Goal: Check status: Check status

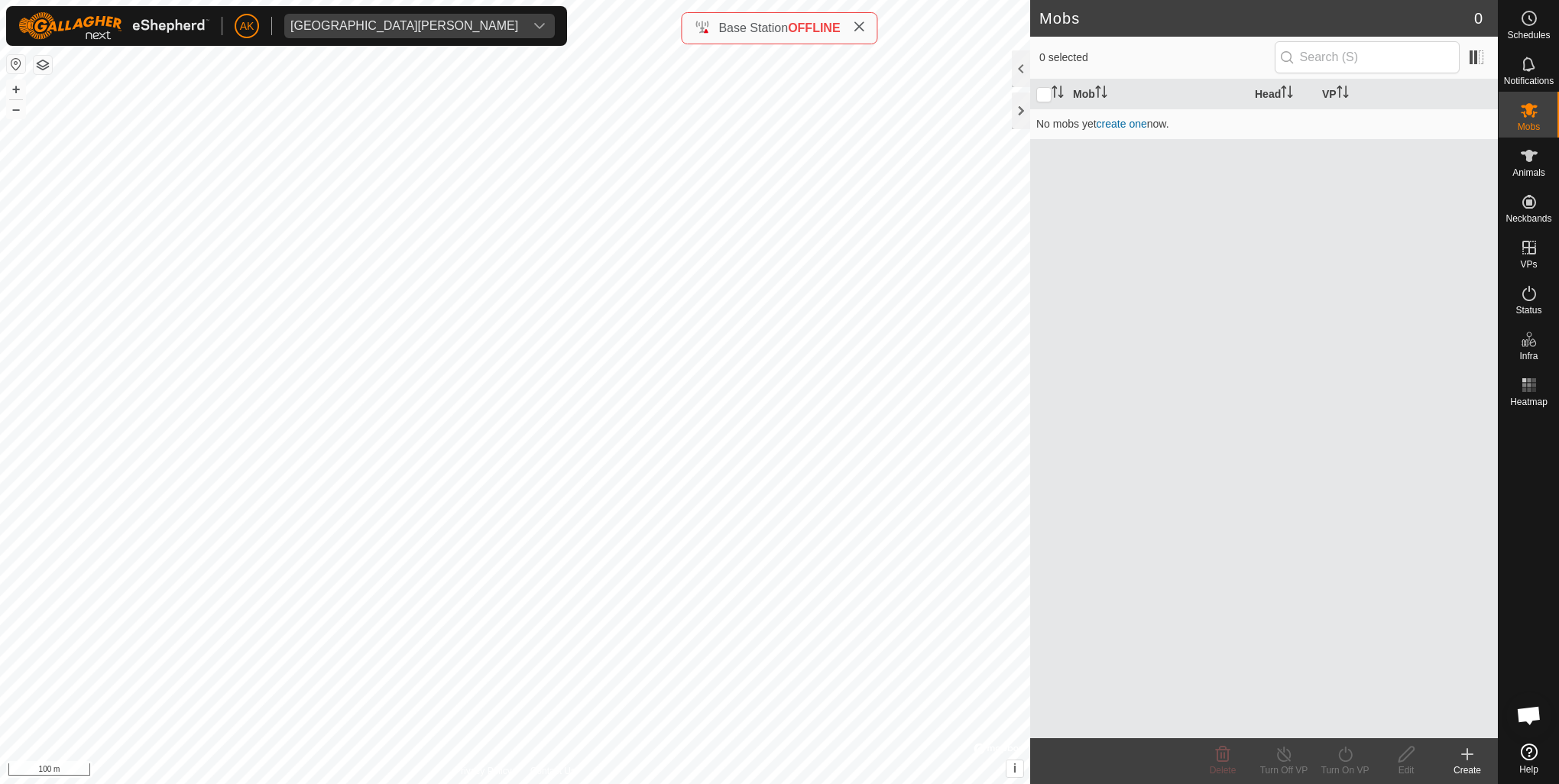
click at [831, 30] on span "OFFLINE" at bounding box center [814, 27] width 52 height 13
click at [729, 29] on span "Base Station" at bounding box center [753, 27] width 69 height 13
click at [688, 30] on div "Base Station OFFLINE" at bounding box center [780, 28] width 197 height 32
click at [688, 29] on div "Base Station OFFLINE" at bounding box center [780, 28] width 197 height 32
drag, startPoint x: 688, startPoint y: 29, endPoint x: 805, endPoint y: 26, distance: 117.0
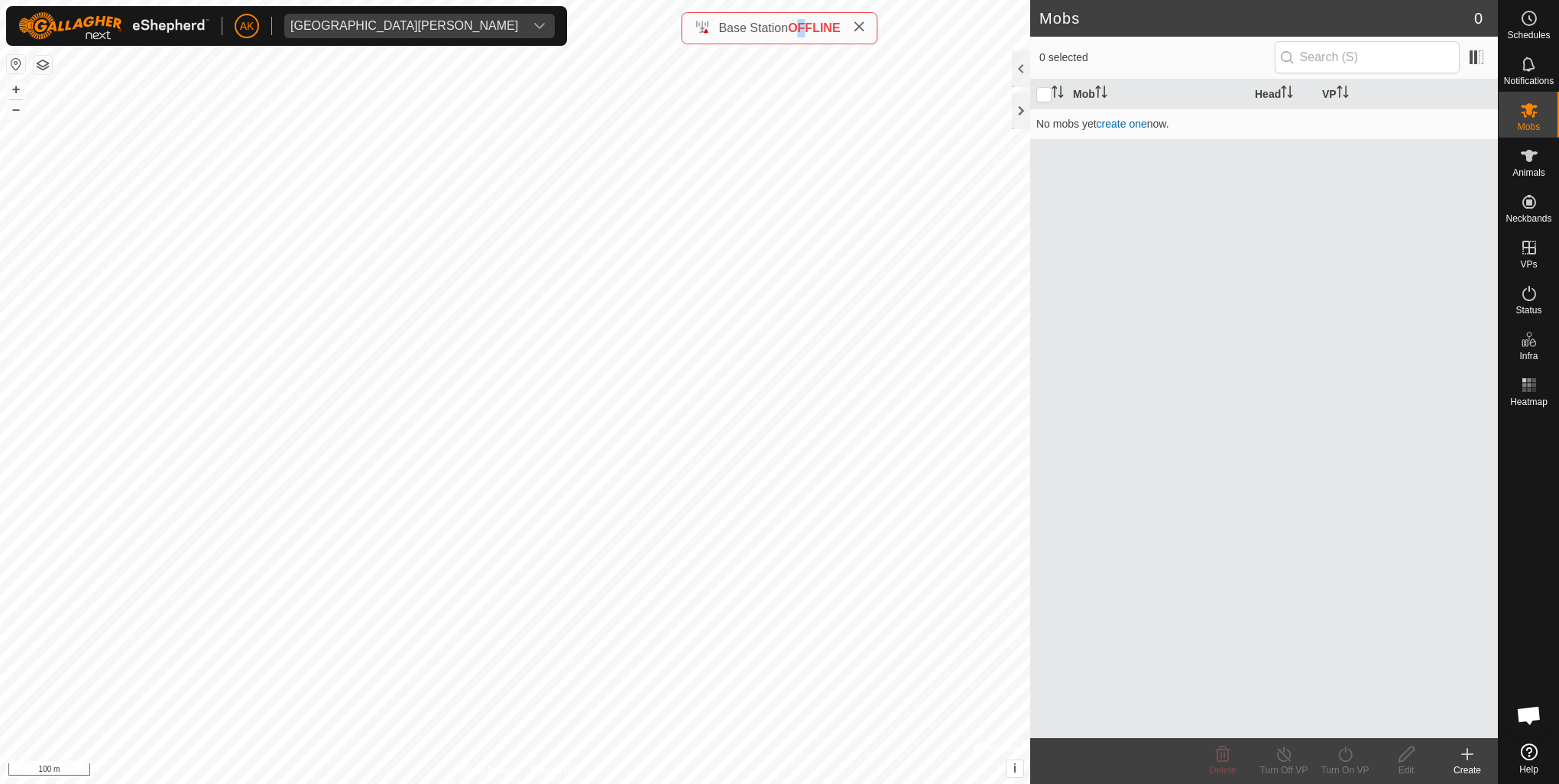
click at [805, 26] on span "OFFLINE" at bounding box center [814, 27] width 52 height 13
click at [756, 23] on span "Base Station" at bounding box center [753, 27] width 69 height 13
click at [831, 34] on span "OFFLINE" at bounding box center [814, 27] width 52 height 13
